Goal: Find specific page/section: Find specific page/section

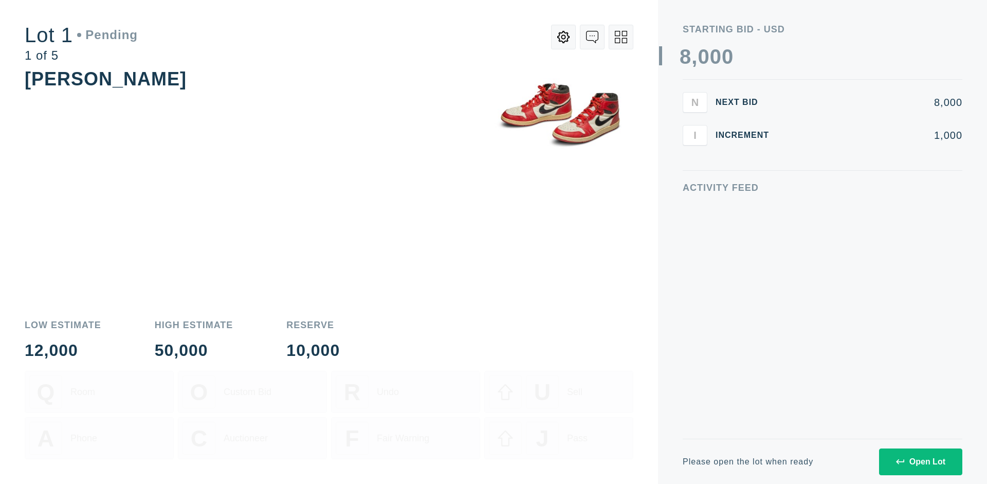
click at [920, 461] on div "Open Lot" at bounding box center [920, 461] width 49 height 9
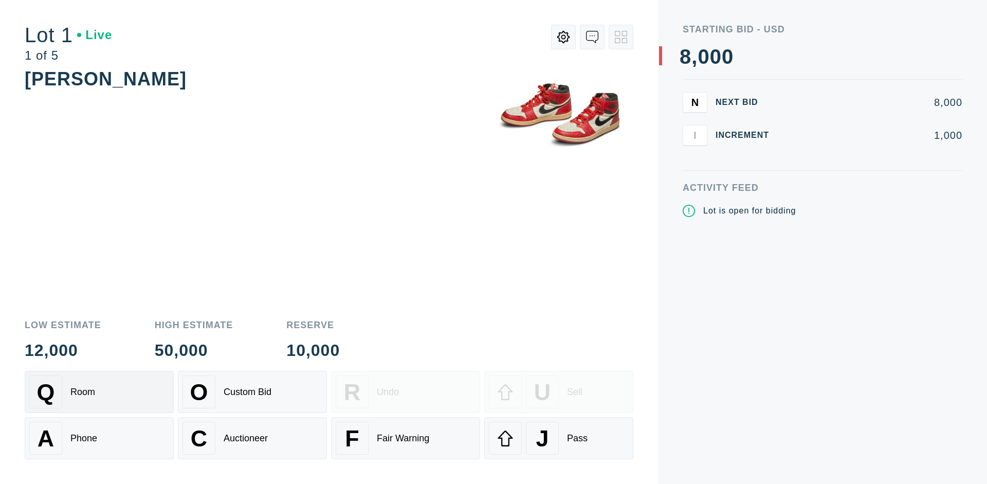
click at [99, 392] on div "Q Room" at bounding box center [99, 391] width 140 height 33
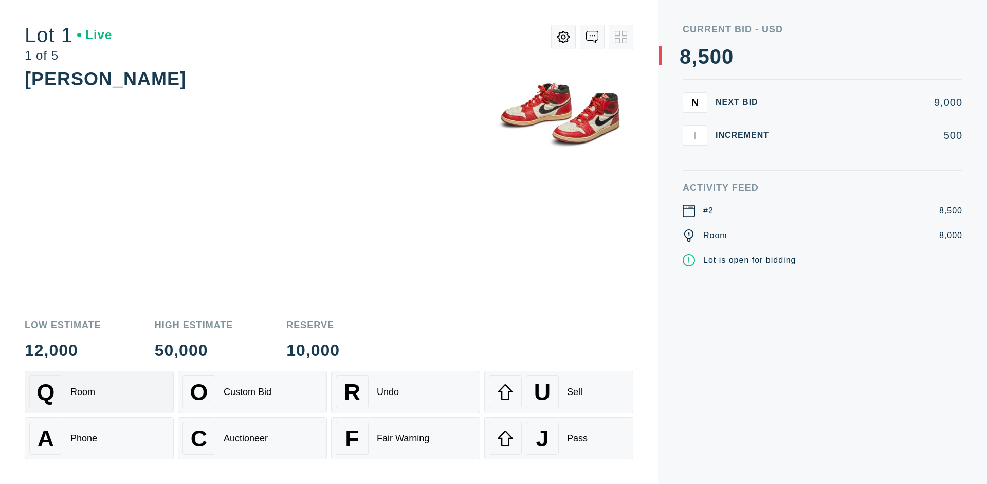
click at [99, 392] on div "Q Room" at bounding box center [99, 391] width 140 height 33
